Goal: Task Accomplishment & Management: Use online tool/utility

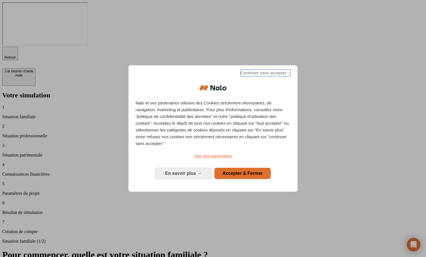
click at [259, 75] on span "Continuer sans accepter →" at bounding box center [266, 73] width 50 height 7
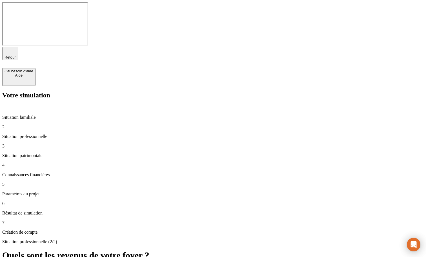
type input "50 000"
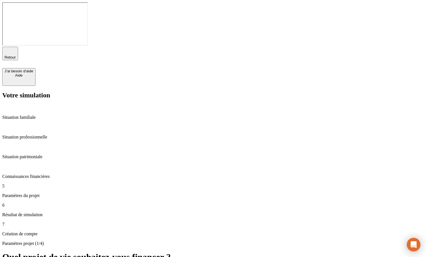
type input "28"
type input "62"
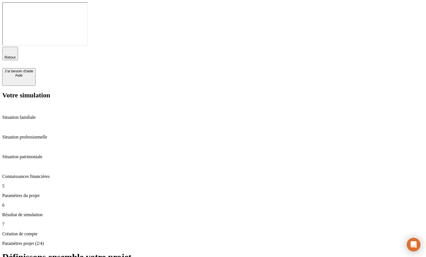
type input "1"
type input "500"
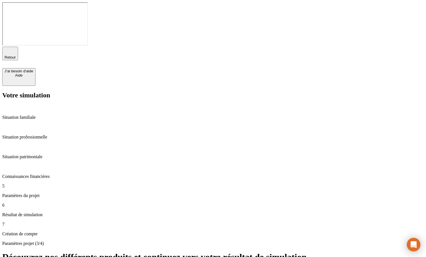
drag, startPoint x: 146, startPoint y: 147, endPoint x: 106, endPoint y: 140, distance: 40.3
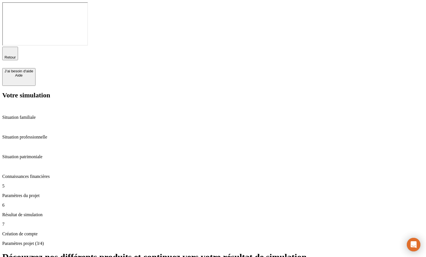
drag, startPoint x: 139, startPoint y: 149, endPoint x: 115, endPoint y: 140, distance: 25.0
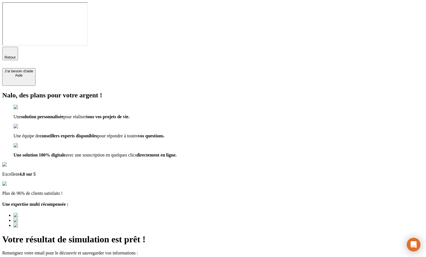
type input "a@[DOMAIN_NAME]"
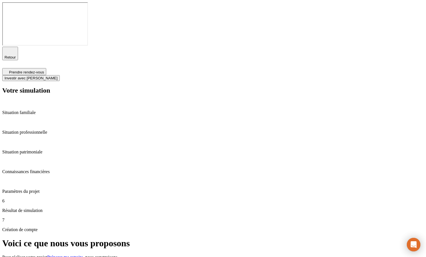
click at [45, 189] on p "Paramètres du projet" at bounding box center [213, 191] width 422 height 5
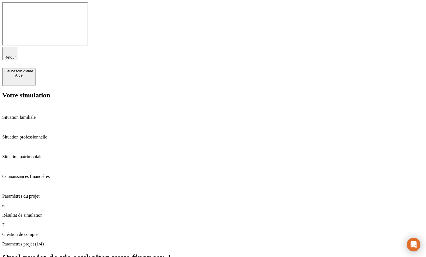
drag, startPoint x: 152, startPoint y: 105, endPoint x: 111, endPoint y: 105, distance: 40.6
type input "500"
